Goal: Task Accomplishment & Management: Manage account settings

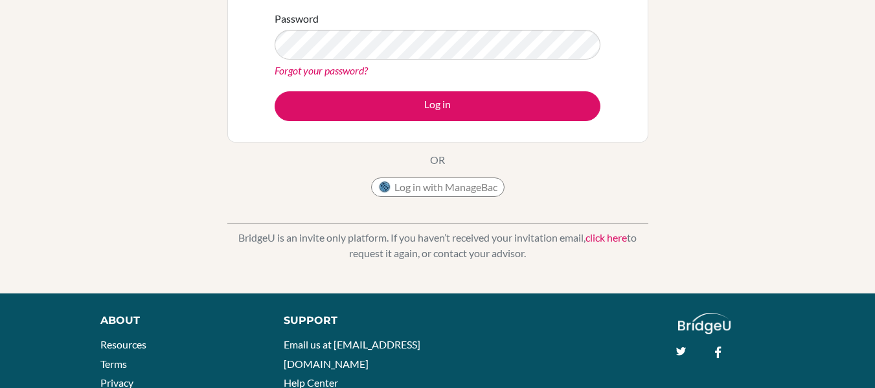
scroll to position [221, 0]
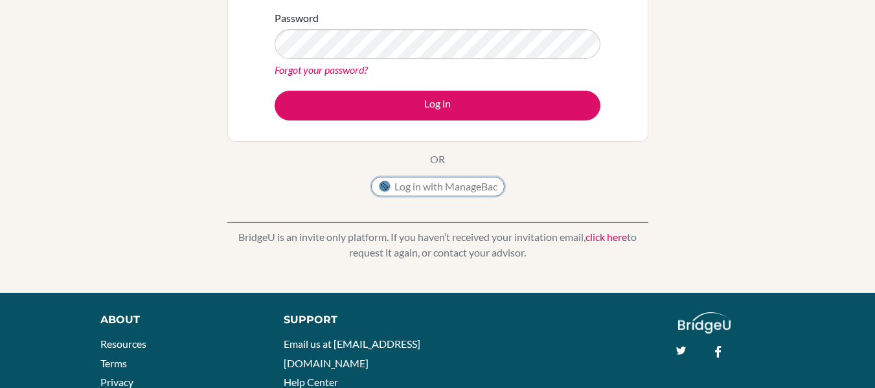
click at [441, 189] on button "Log in with ManageBac" at bounding box center [437, 186] width 133 height 19
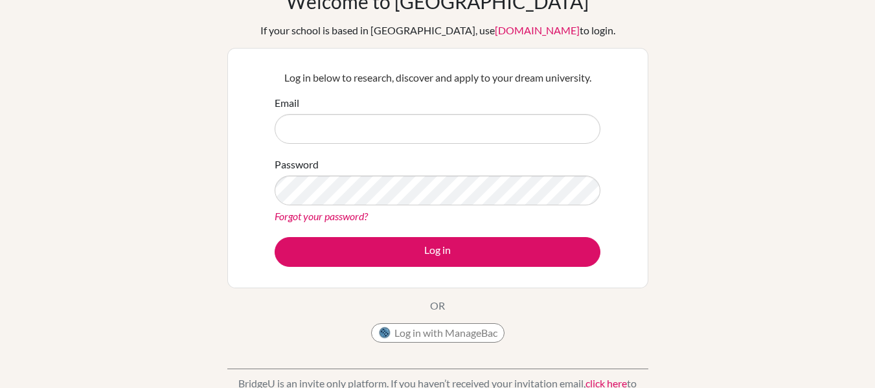
scroll to position [71, 0]
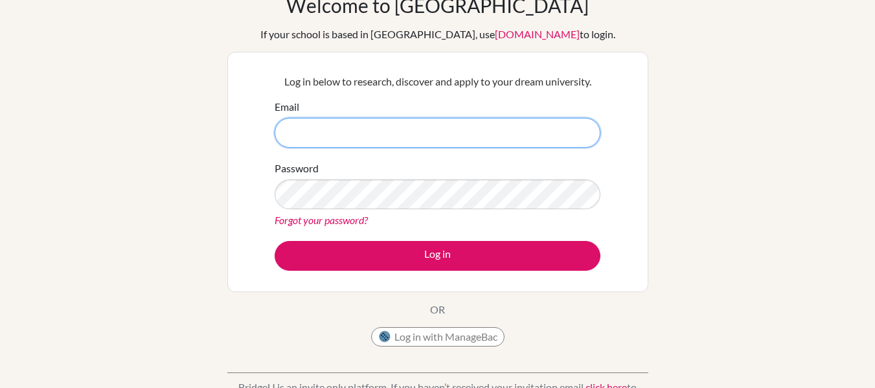
click at [307, 139] on input "Email" at bounding box center [438, 133] width 326 height 30
type input "[PERSON_NAME][EMAIL_ADDRESS][DOMAIN_NAME]"
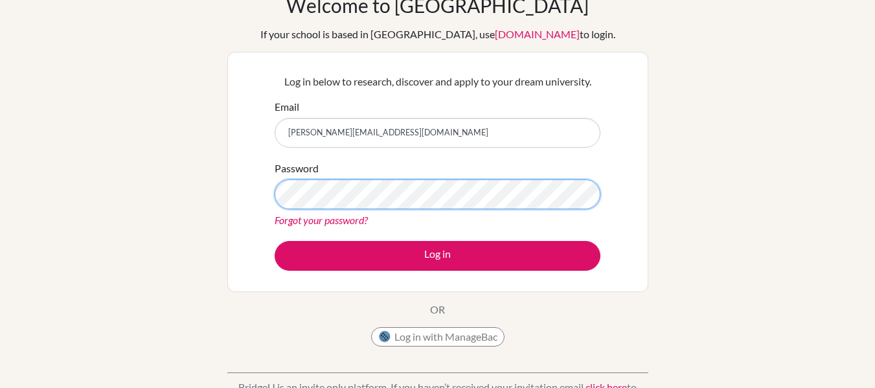
click at [275, 241] on button "Log in" at bounding box center [438, 256] width 326 height 30
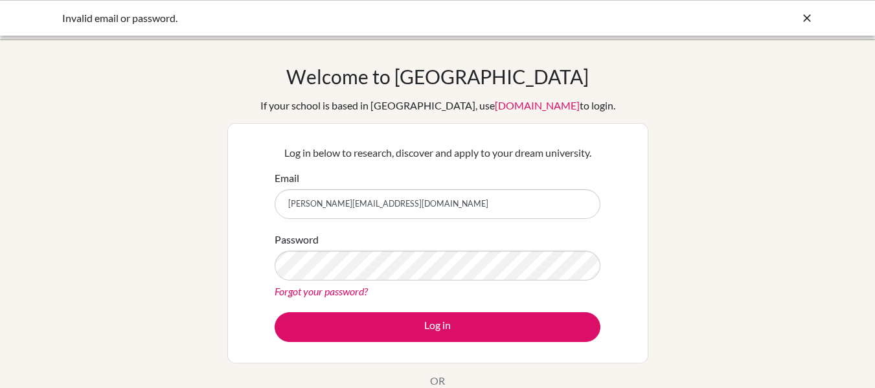
scroll to position [6, 0]
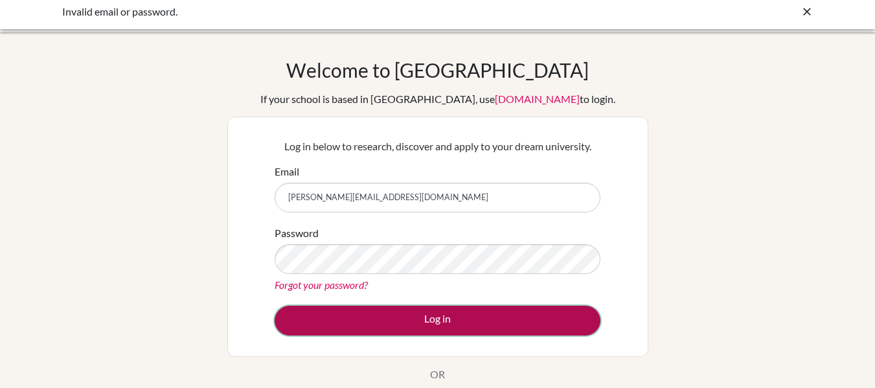
click at [405, 317] on button "Log in" at bounding box center [438, 321] width 326 height 30
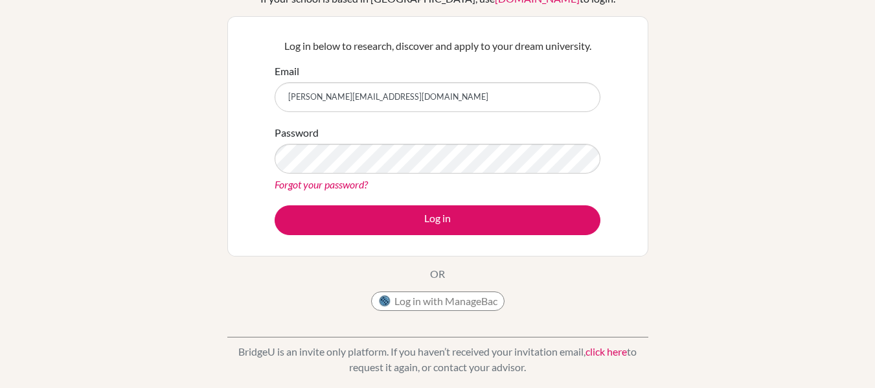
scroll to position [112, 0]
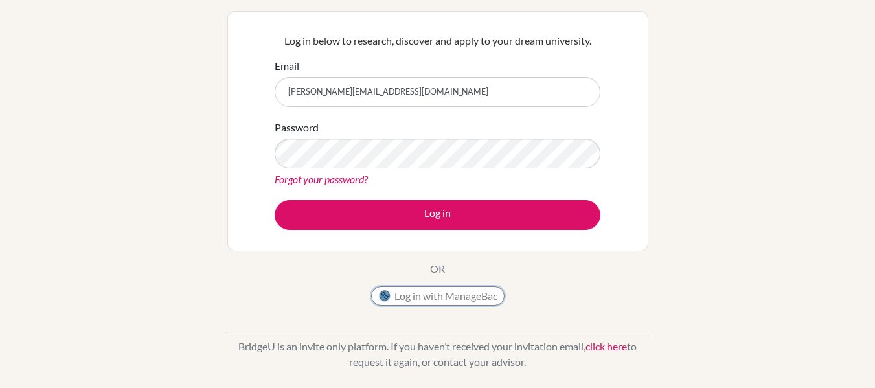
click at [424, 298] on button "Log in with ManageBac" at bounding box center [437, 295] width 133 height 19
